Goal: Information Seeking & Learning: Learn about a topic

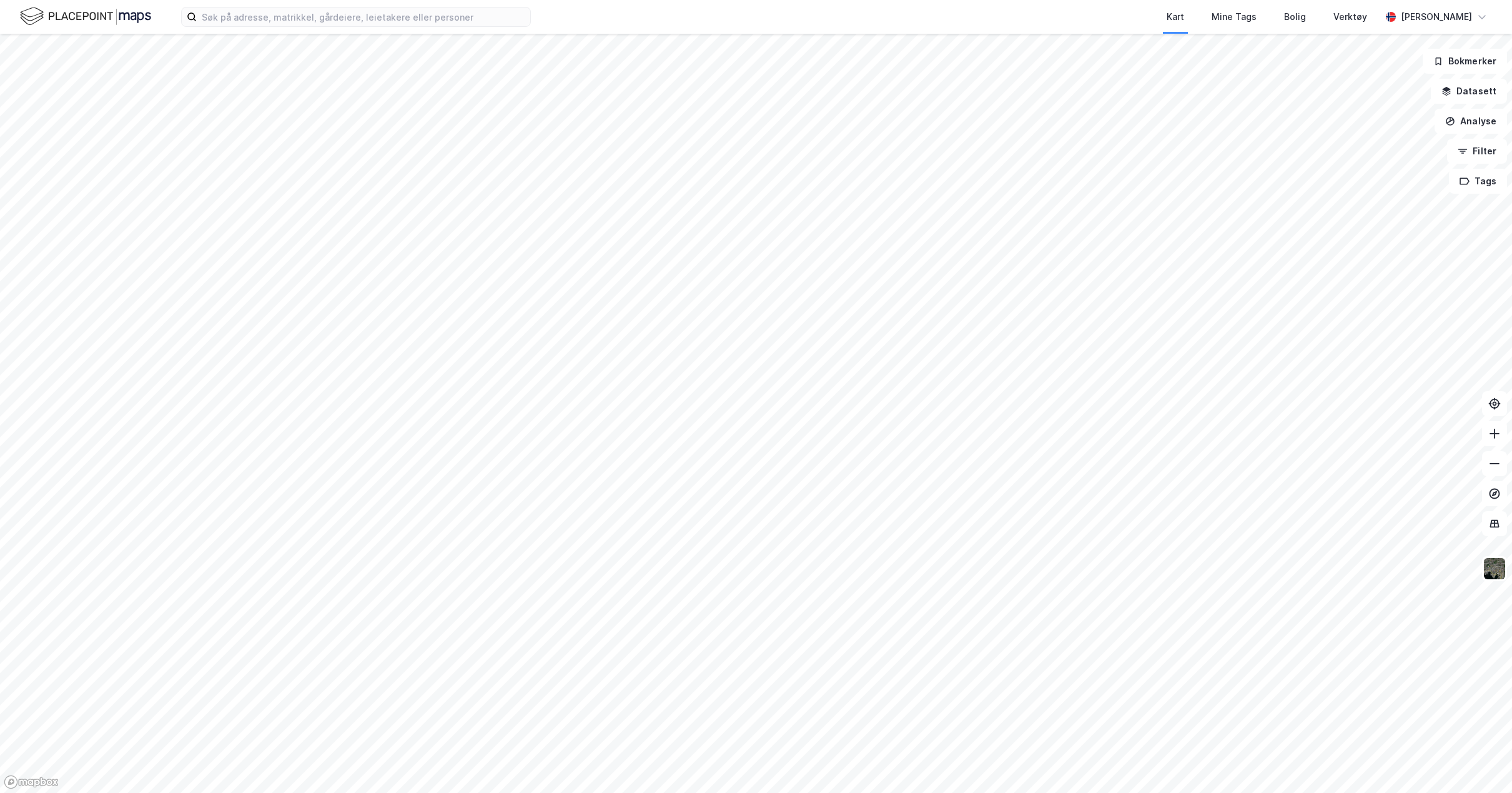
click at [251, 31] on div "Kart Mine Tags Bolig Verktøy [PERSON_NAME]" at bounding box center [756, 17] width 1512 height 34
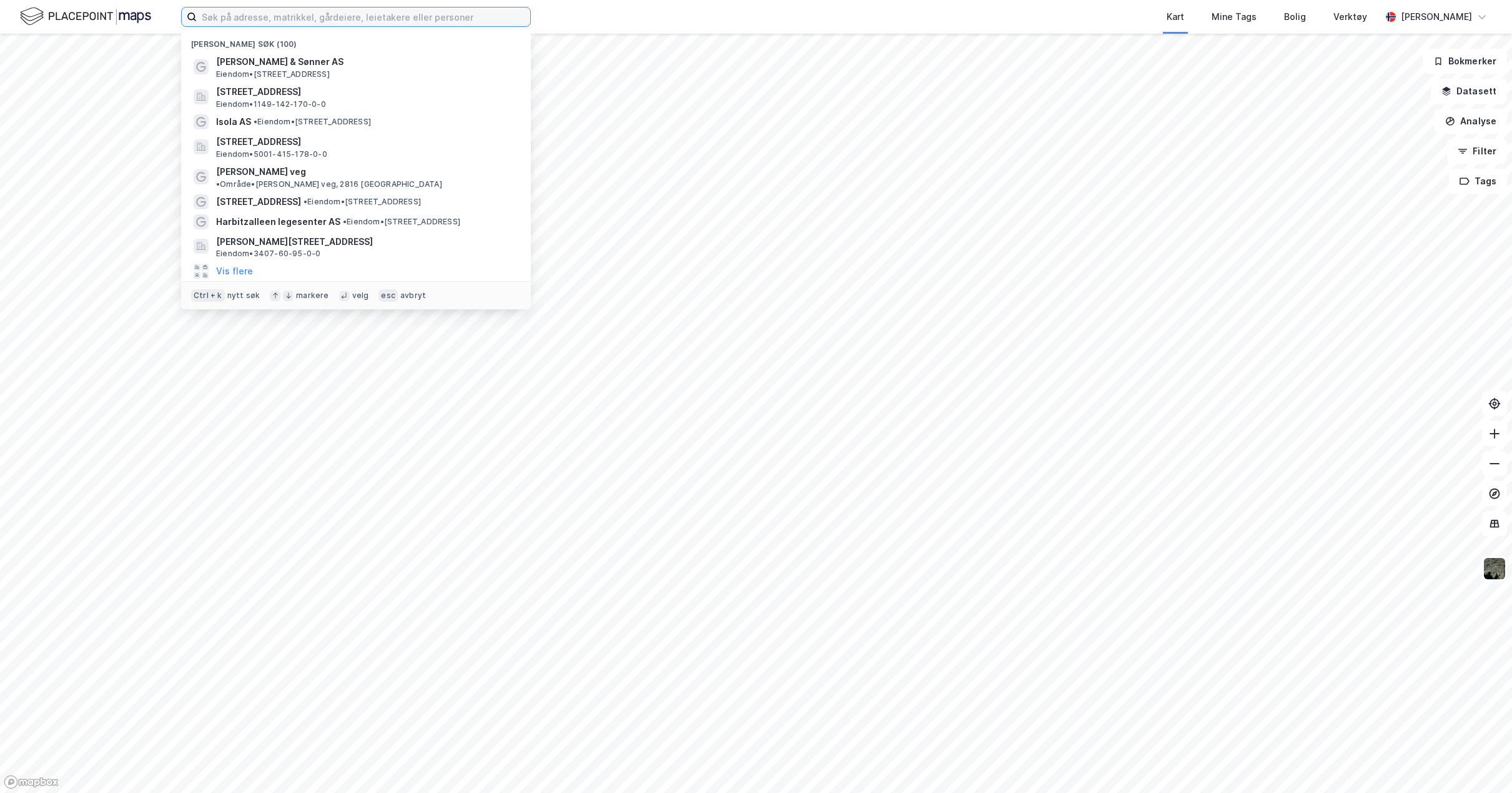
click at [252, 20] on input at bounding box center [363, 17] width 333 height 19
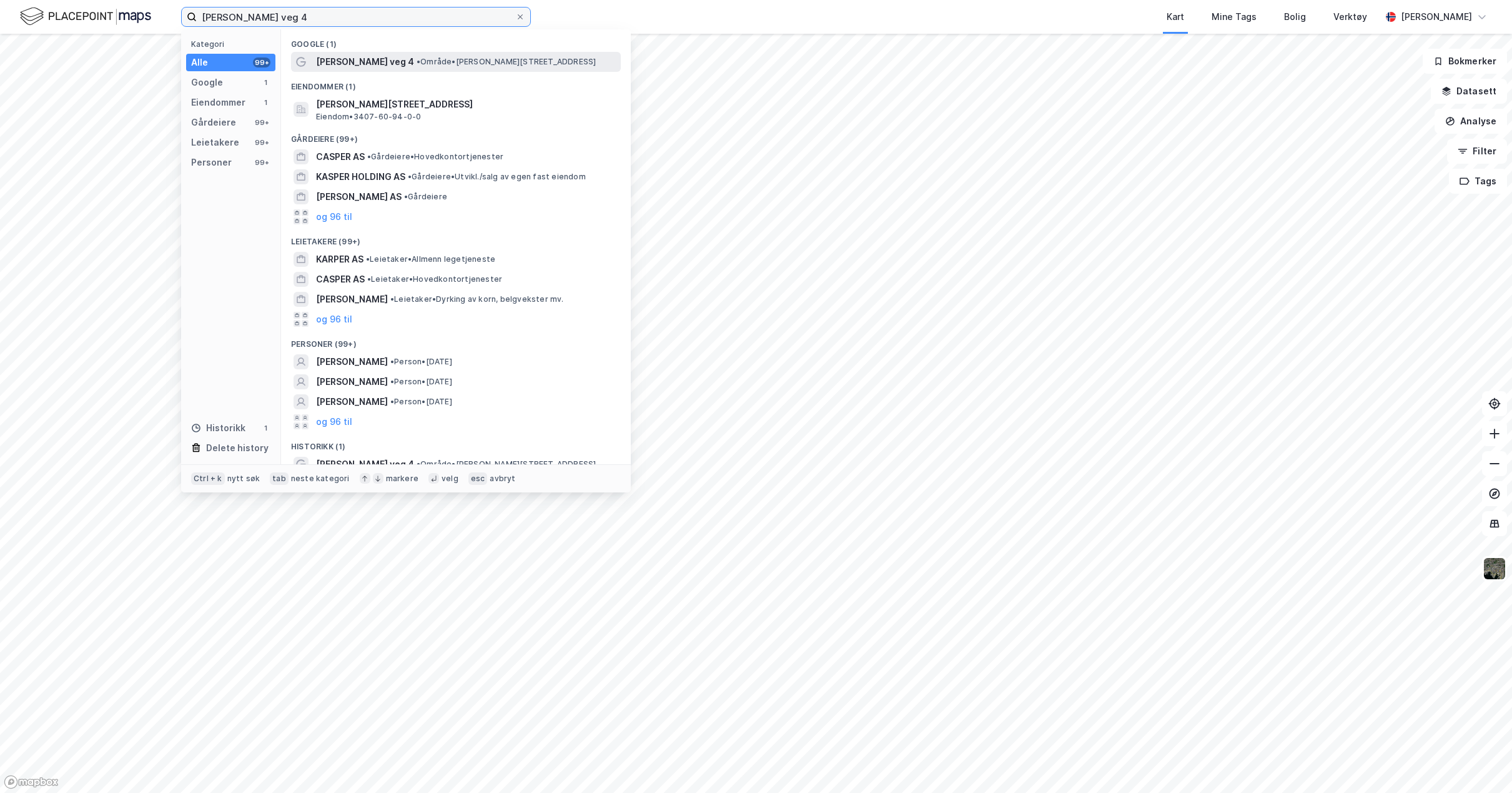
type input "[PERSON_NAME] veg 4"
click at [436, 62] on span "• Område • [PERSON_NAME][STREET_ADDRESS]" at bounding box center [506, 62] width 179 height 10
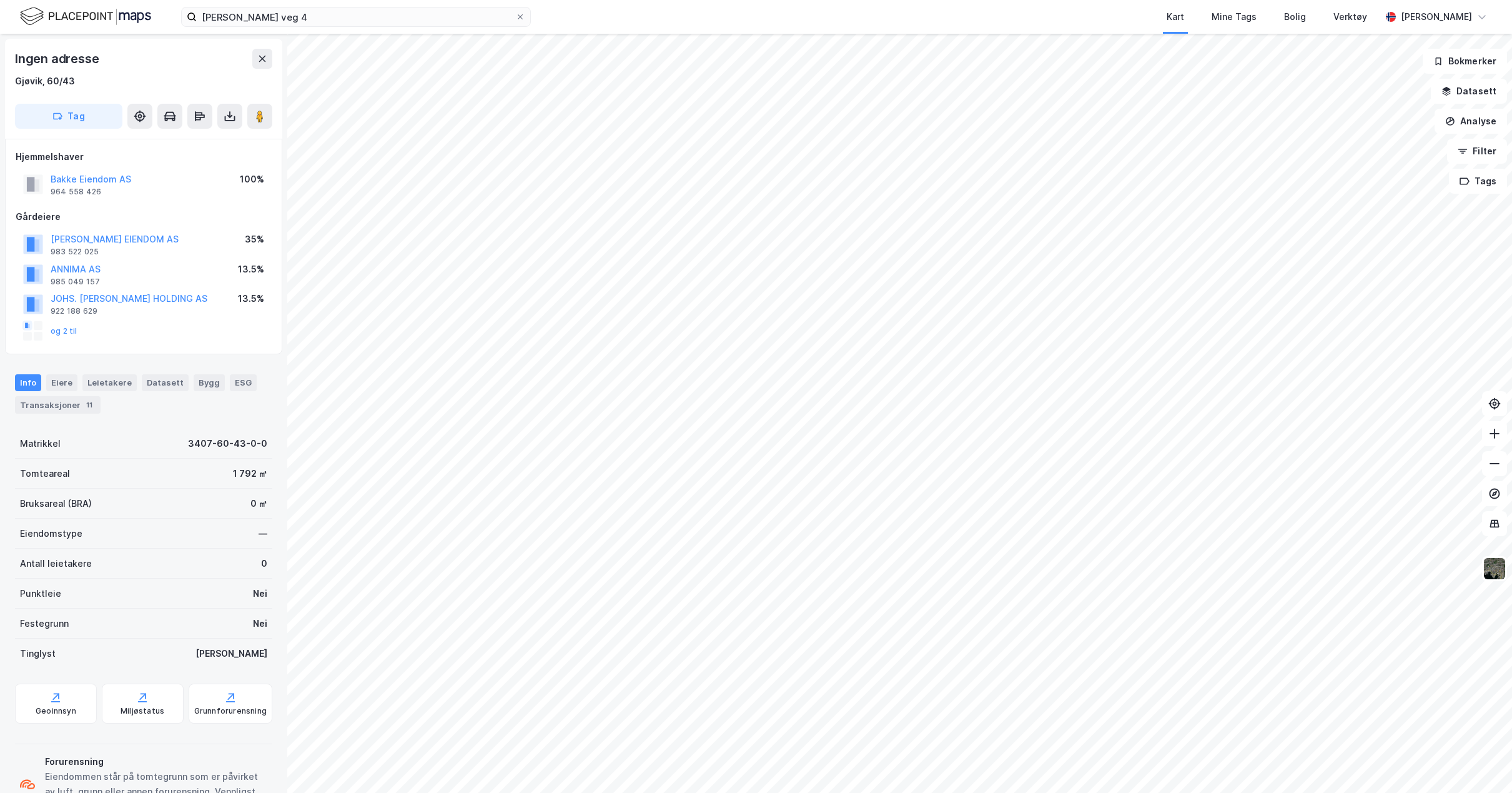
click at [847, 16] on div "Kart Mine Tags Bolig Verktøy" at bounding box center [986, 17] width 790 height 34
click at [780, 26] on div "Kart Mine Tags Bolig Verktøy" at bounding box center [986, 17] width 790 height 34
click at [790, 21] on div "Kart Mine Tags Bolig Verktøy" at bounding box center [986, 17] width 790 height 34
drag, startPoint x: 77, startPoint y: 83, endPoint x: 19, endPoint y: 83, distance: 58.0
click at [19, 83] on div "Gjøvik, 60/43" at bounding box center [144, 81] width 257 height 15
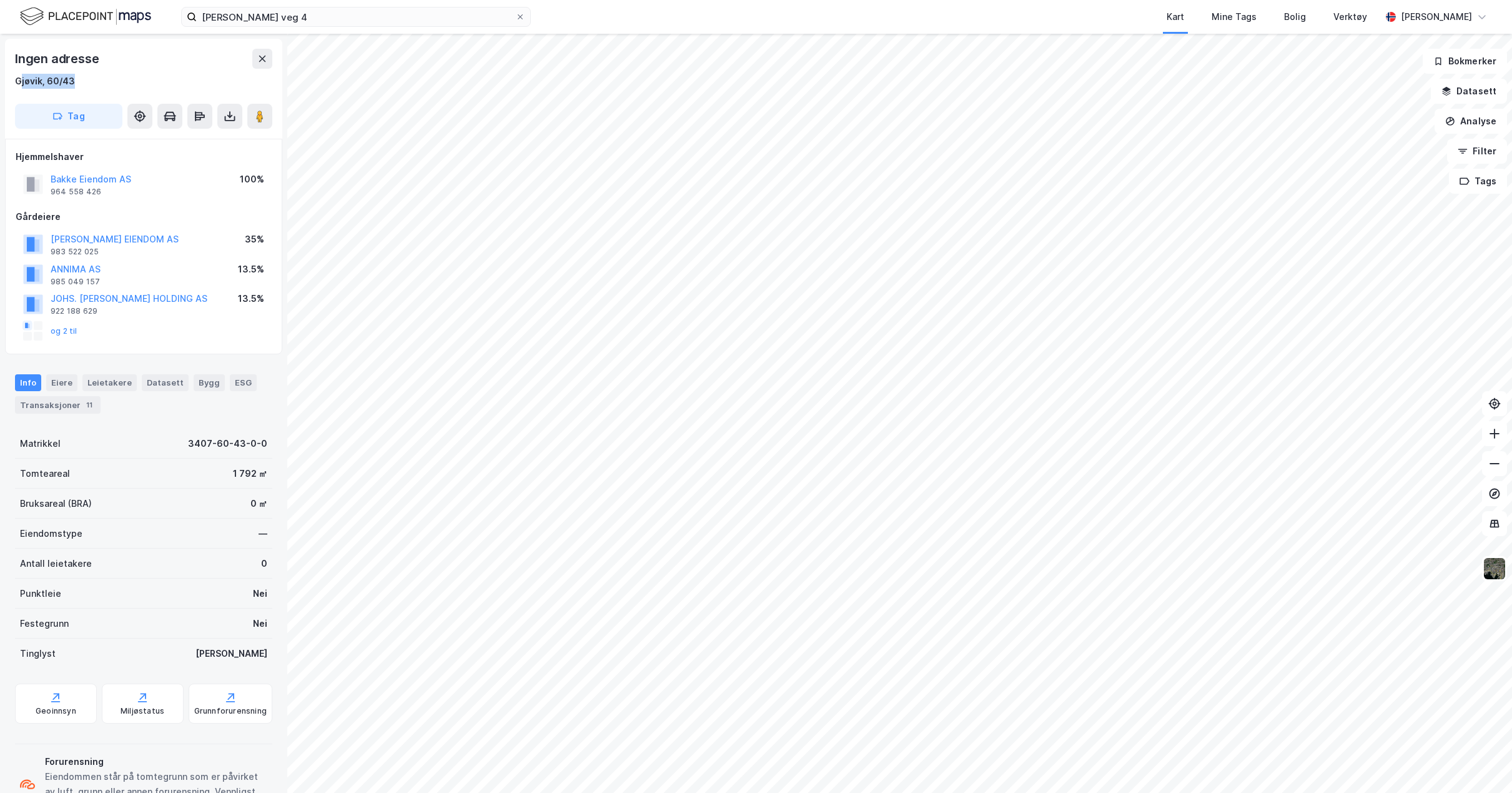
click at [874, 26] on div "Kart Mine Tags Bolig Verktøy" at bounding box center [986, 17] width 790 height 34
